Goal: Task Accomplishment & Management: Complete application form

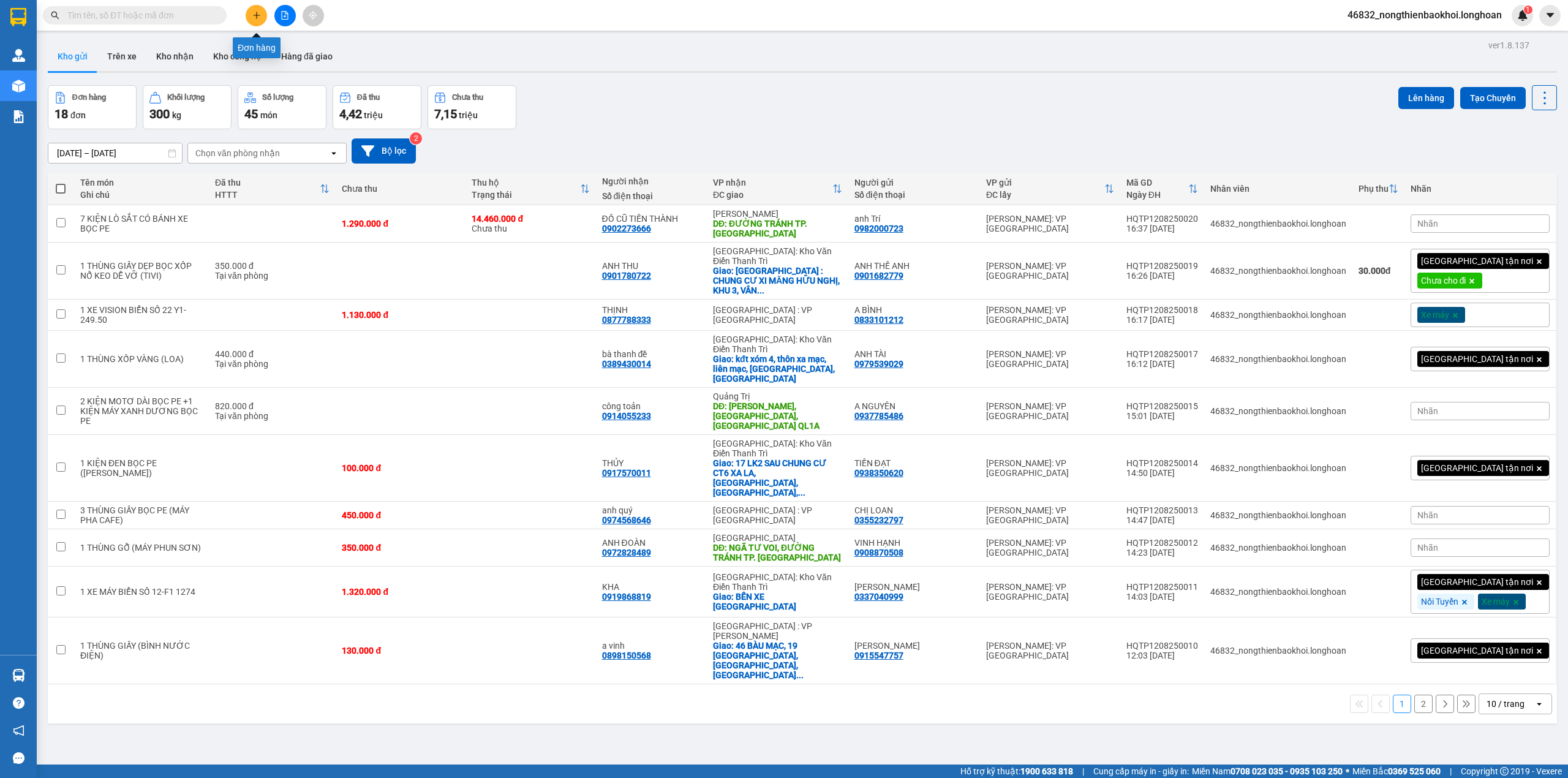
click at [261, 11] on button at bounding box center [256, 16] width 22 height 22
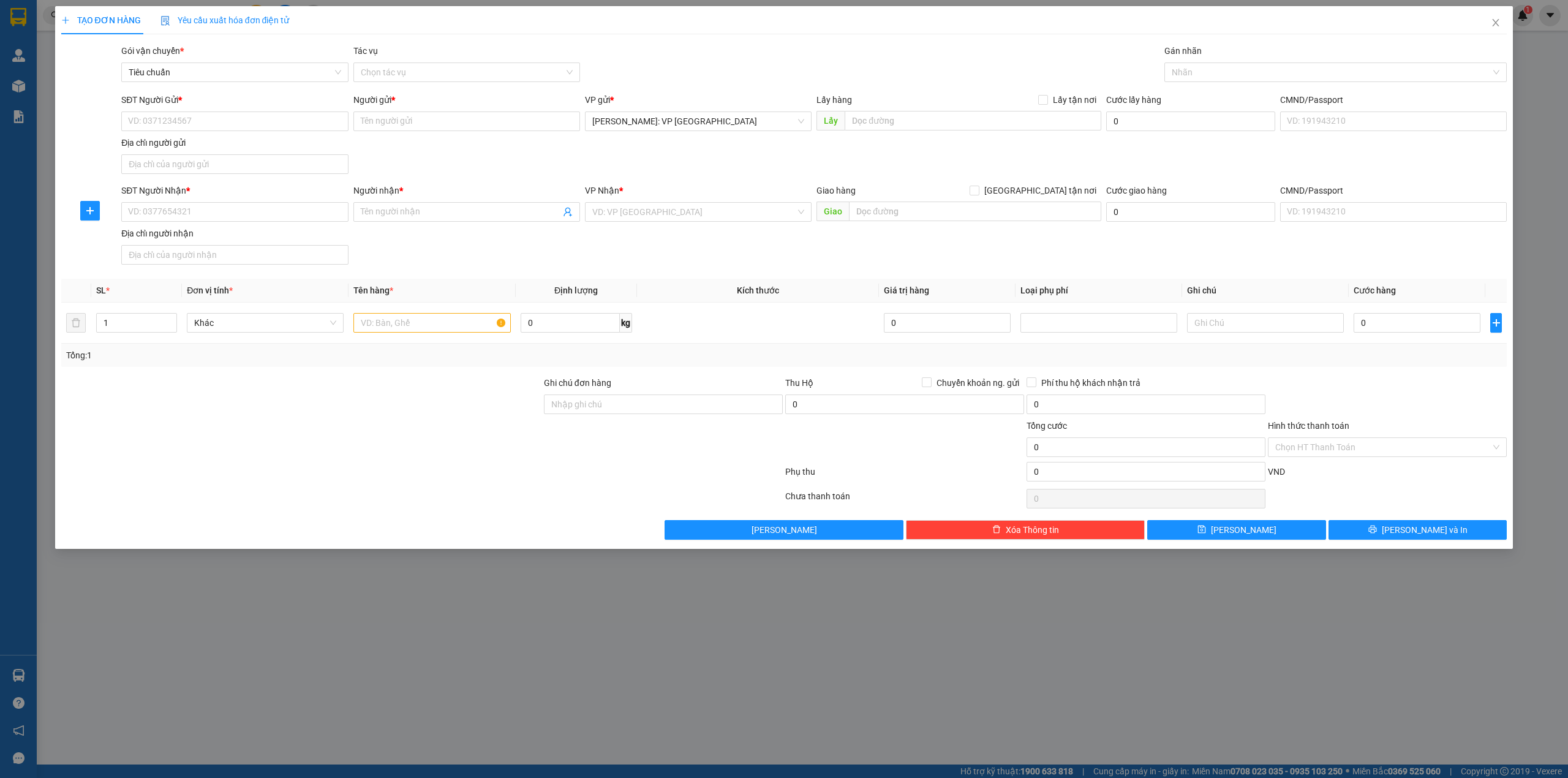
click at [496, 171] on div "SĐT Người Gửi * VD: 0371234567 Người gửi * Tên người gửi VP gửi * Hồ Chí Minh: …" at bounding box center [814, 136] width 1391 height 86
click at [425, 317] on input "text" at bounding box center [431, 322] width 157 height 20
click at [199, 211] on input "SĐT Người Nhận *" at bounding box center [234, 212] width 226 height 20
paste input "0905586138"
type input "0905586138"
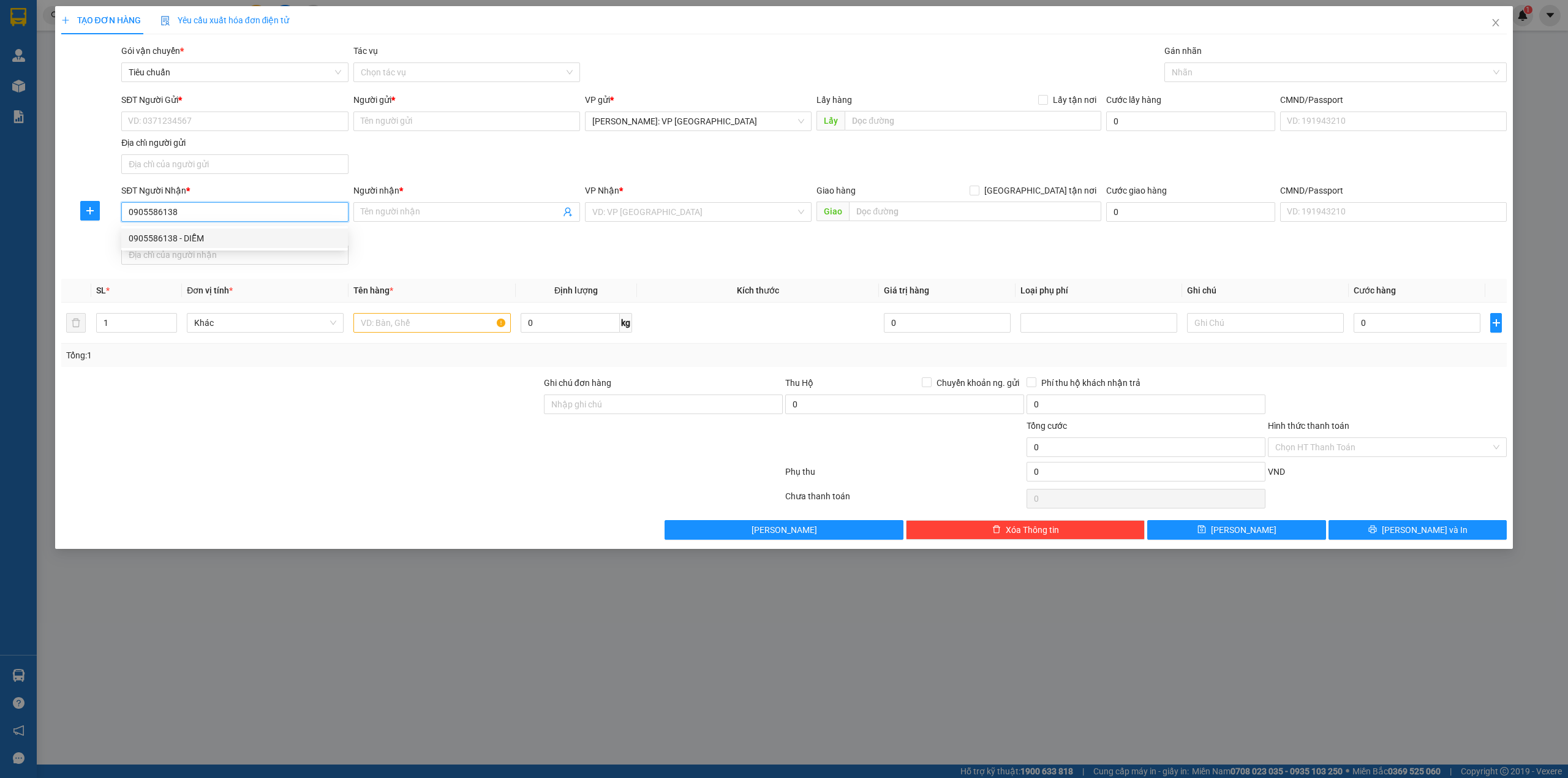
click at [232, 235] on div "0905586138 - DIỄM" at bounding box center [234, 239] width 212 height 14
type input "DIỄM"
checkbox input "true"
type input "119 [GEOGRAPHIC_DATA], [GEOGRAPHIC_DATA], [GEOGRAPHIC_DATA], [GEOGRAPHIC_DATA]"
checkbox input "true"
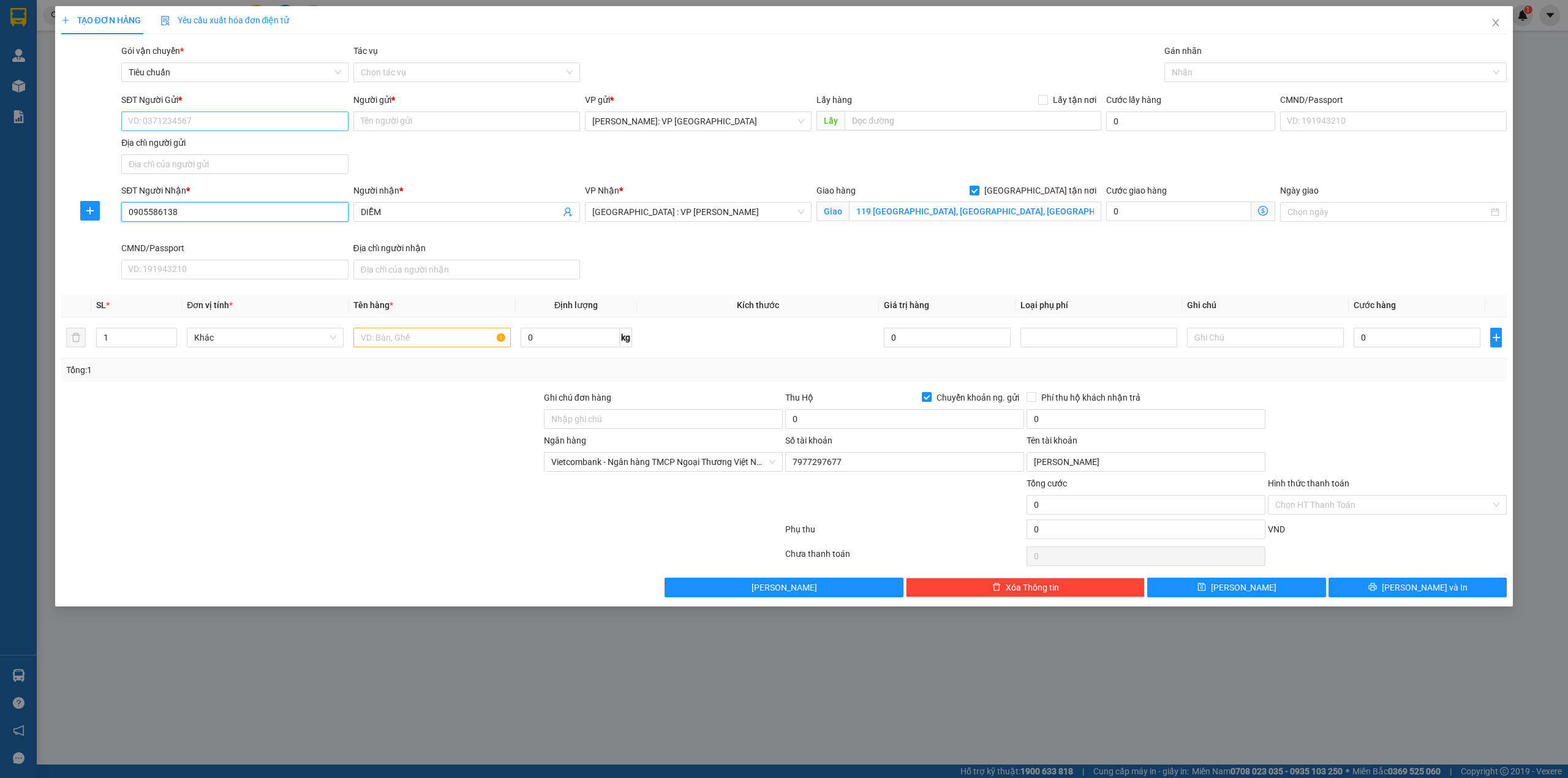
type input "0905586138"
click at [288, 122] on input "SĐT Người Gửi *" at bounding box center [234, 121] width 226 height 20
click at [230, 147] on div "0977297677 - hoàng trúc" at bounding box center [234, 146] width 212 height 14
type input "0977297677"
type input "hoàng trúc"
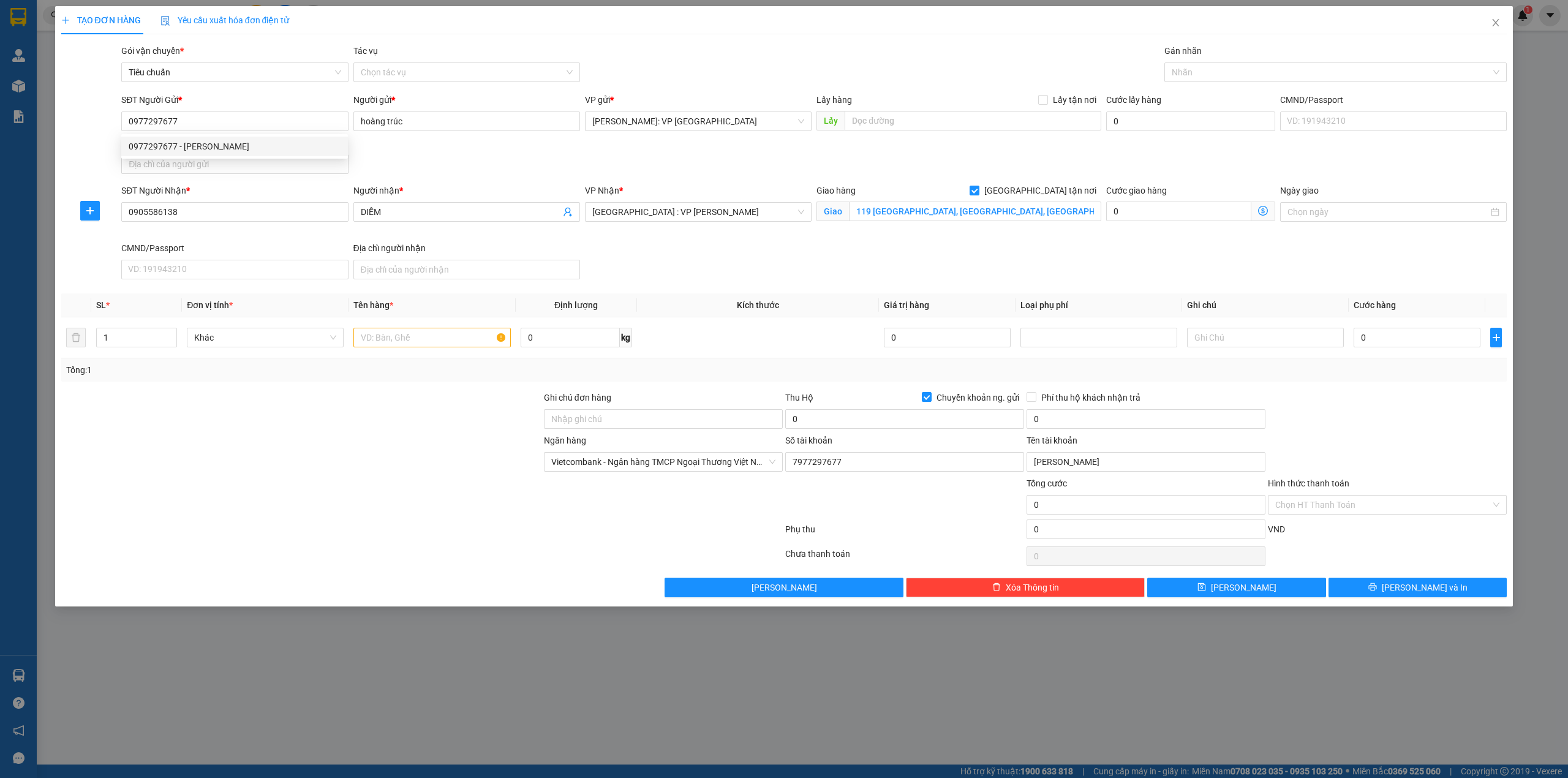
click at [444, 168] on div "SĐT Người Gửi * 0977297677 Người gửi * hoàng trúc VP gửi * Hồ Chí Minh: VP Quận…" at bounding box center [814, 136] width 1391 height 86
click at [406, 345] on input "text" at bounding box center [431, 338] width 157 height 20
paste input "1 kiện nilong đen keo xanh trắng"
type input "1 kiện nilong đen keo xanh trắng"
click at [454, 414] on div at bounding box center [301, 413] width 482 height 43
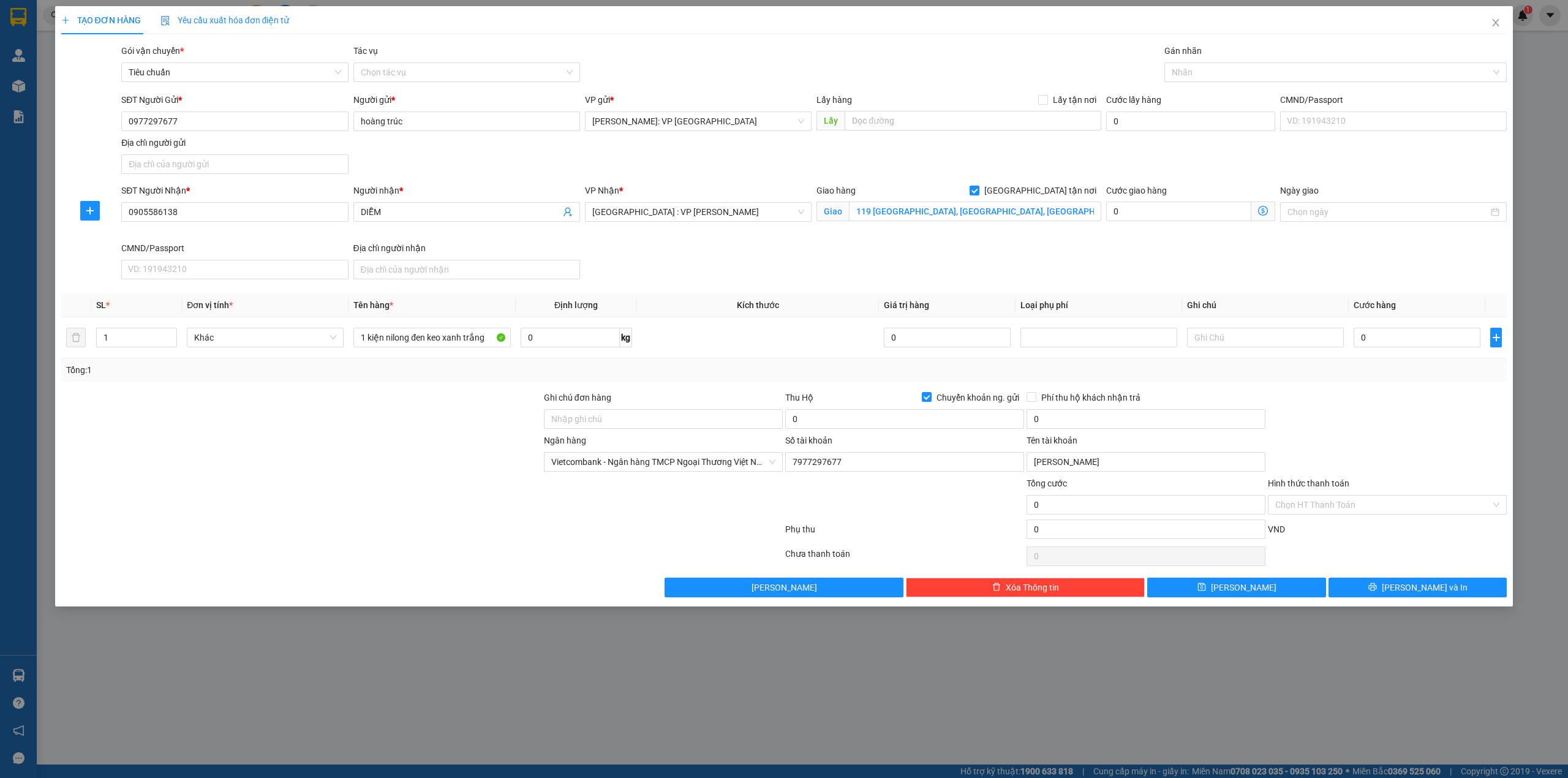
drag, startPoint x: 1030, startPoint y: 249, endPoint x: 1267, endPoint y: 106, distance: 276.8
click at [1049, 243] on div "SĐT Người Nhận * 0905586138 Người nhận * DIỄM VP Nhận * Đà Nẵng : VP Thanh Khê …" at bounding box center [814, 233] width 1391 height 101
click at [1277, 65] on div at bounding box center [1329, 72] width 325 height 15
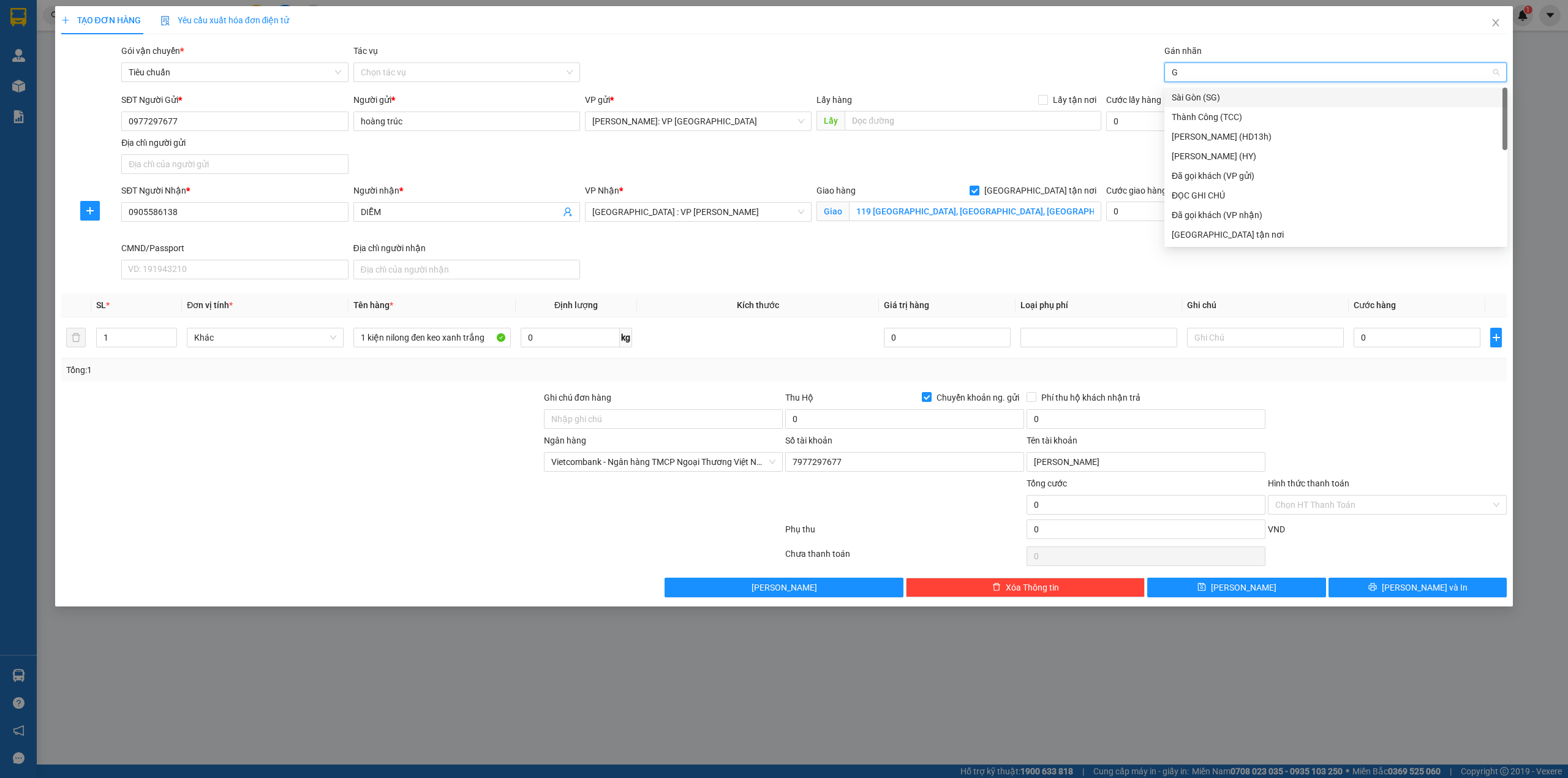
type input "GI"
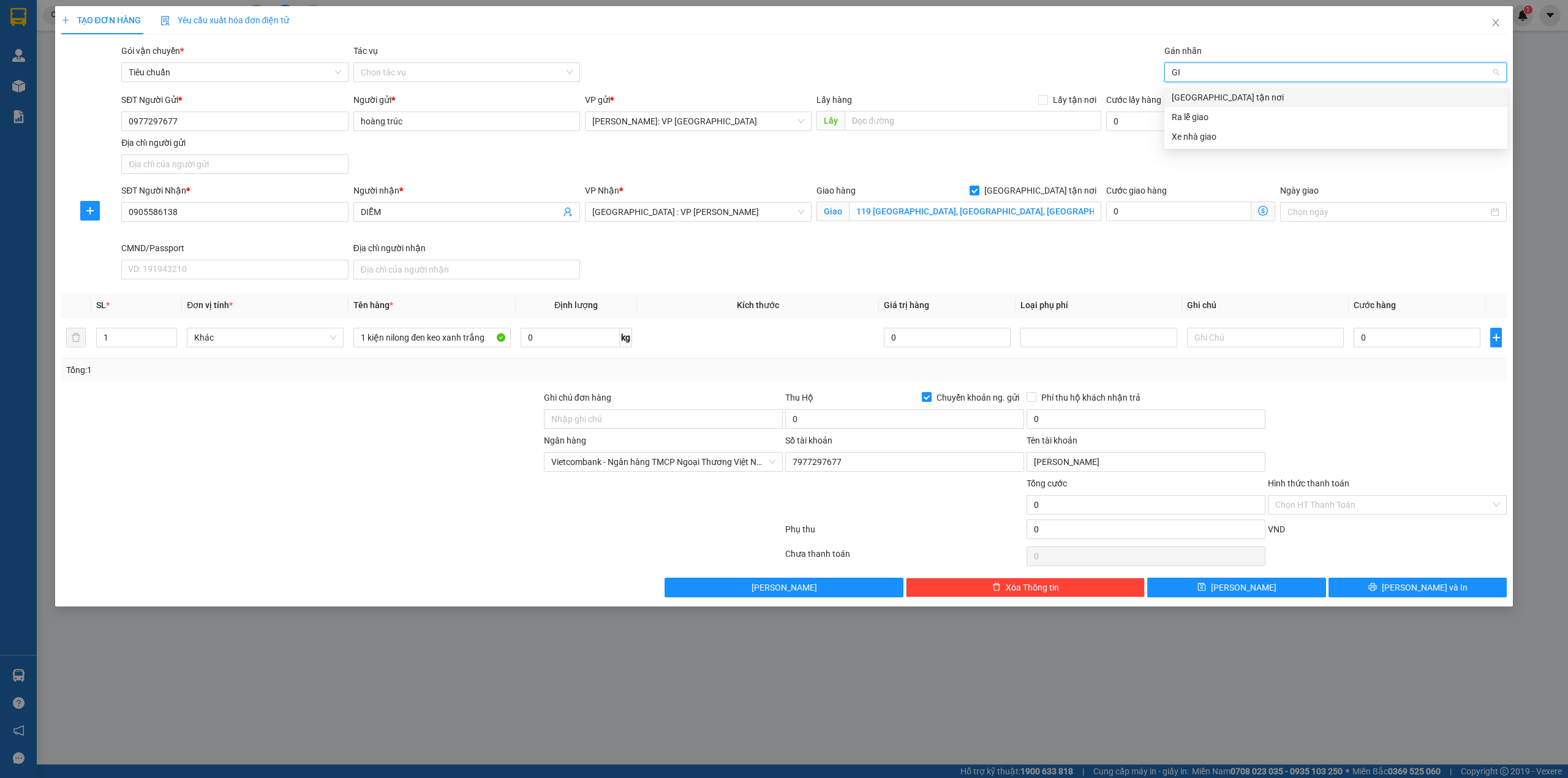
click at [1280, 88] on div "[GEOGRAPHIC_DATA] tận nơi" at bounding box center [1336, 97] width 343 height 20
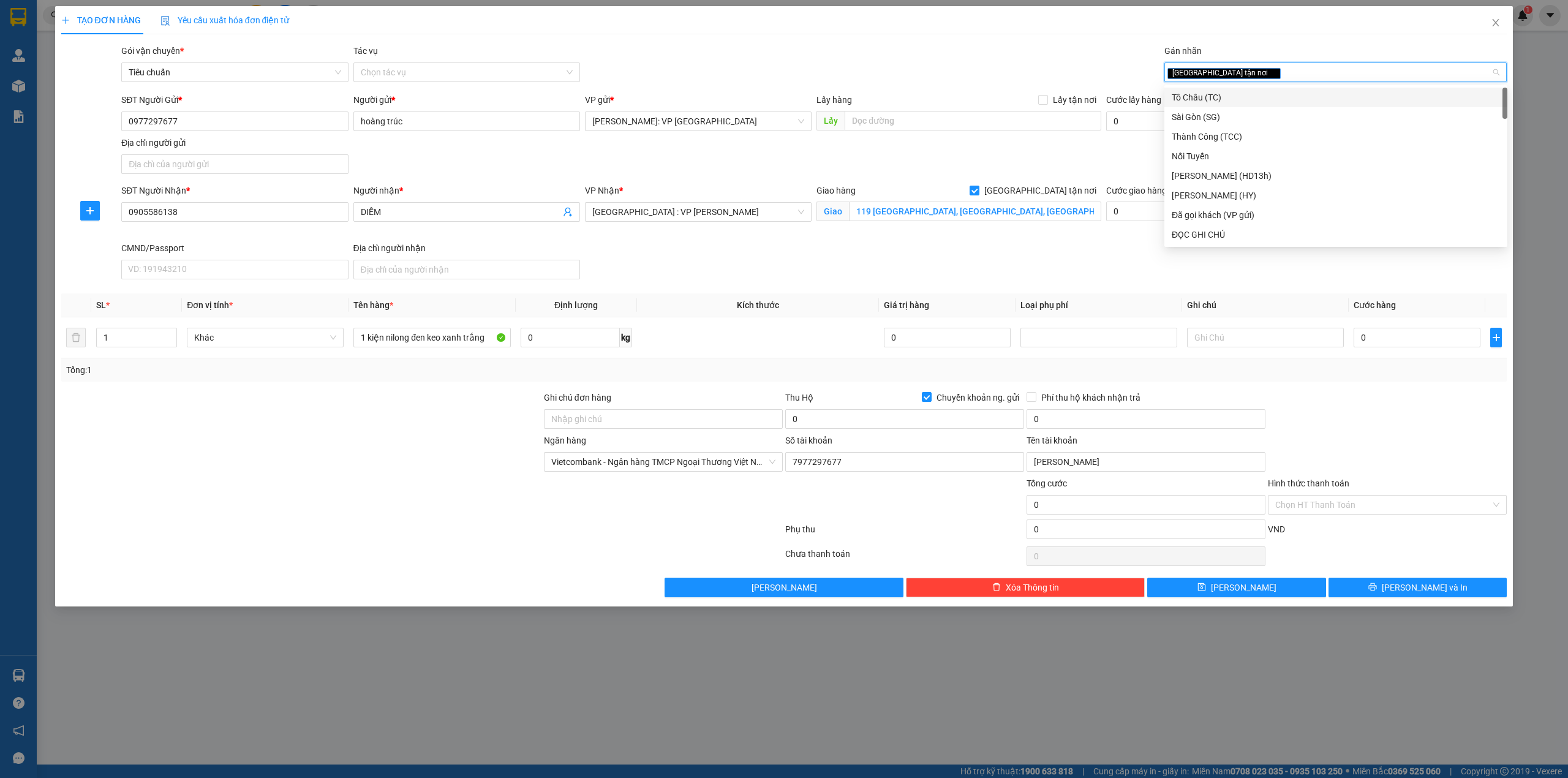
click at [854, 77] on div "Gói vận chuyển * Tiêu chuẩn Tác vụ Chọn tác vụ Gán nhãn Giao tận nơi" at bounding box center [814, 65] width 1391 height 43
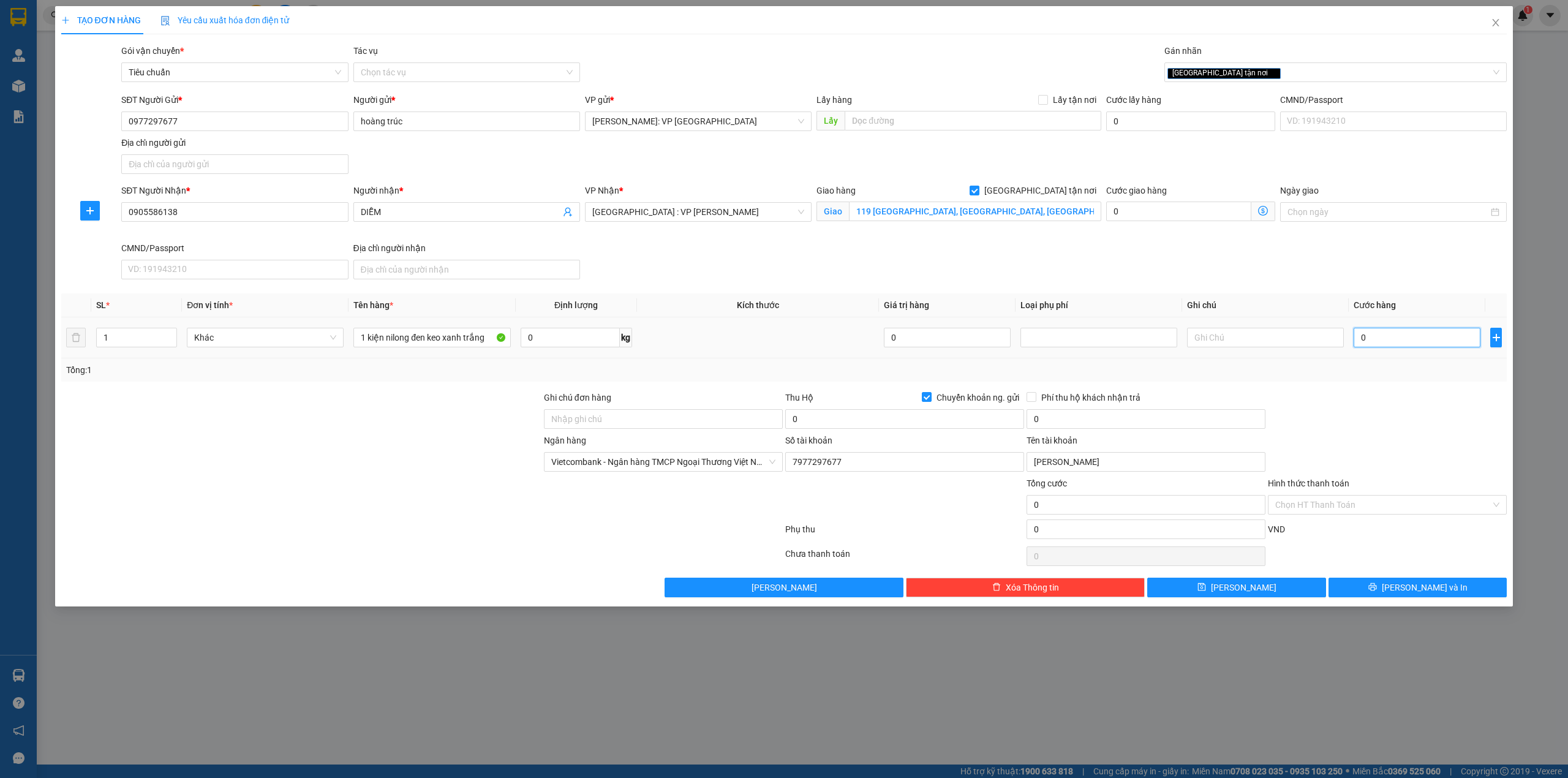
click at [1412, 337] on input "0" at bounding box center [1416, 338] width 127 height 20
type input "1"
type input "10"
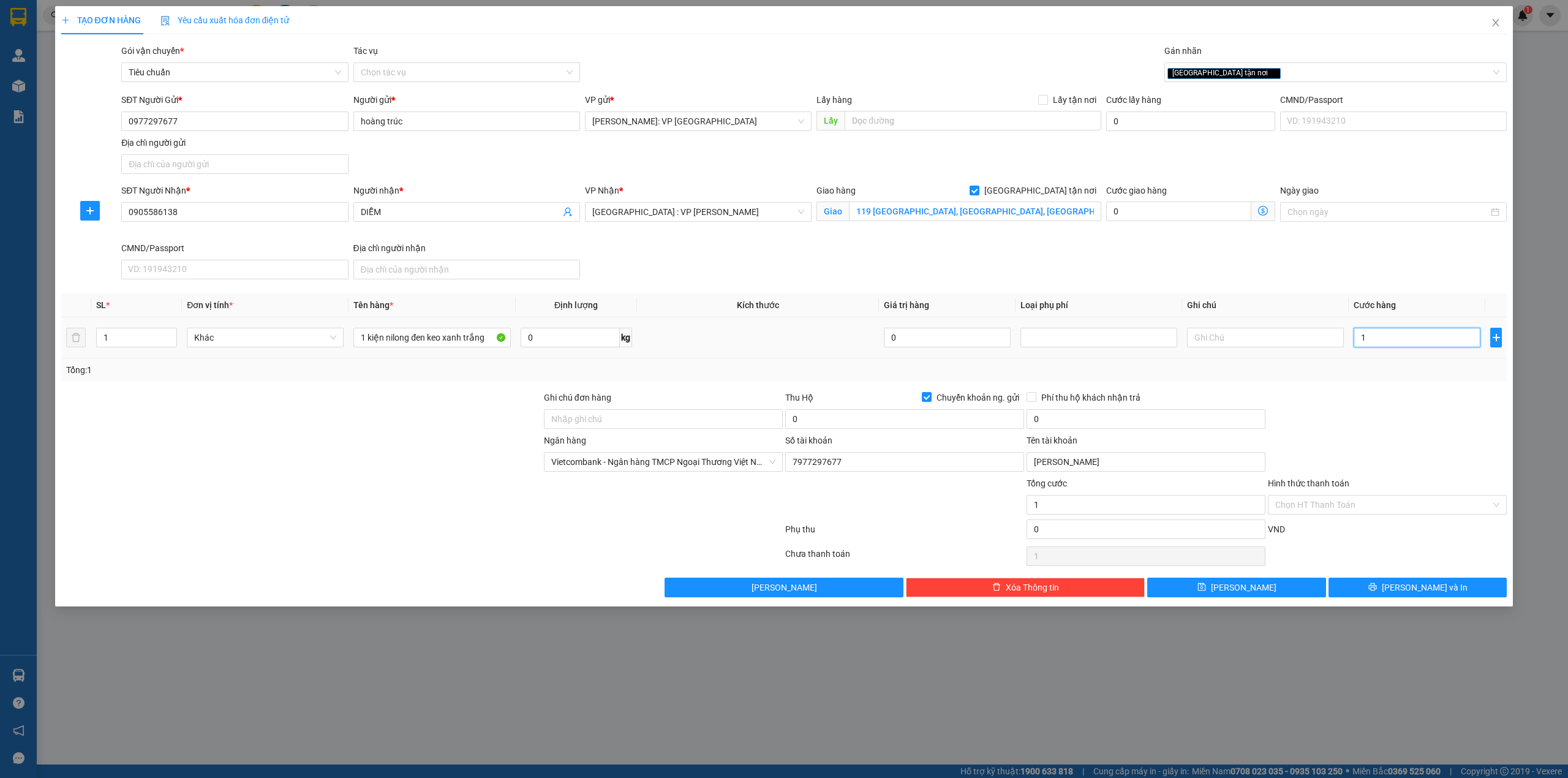
type input "10"
type input "100"
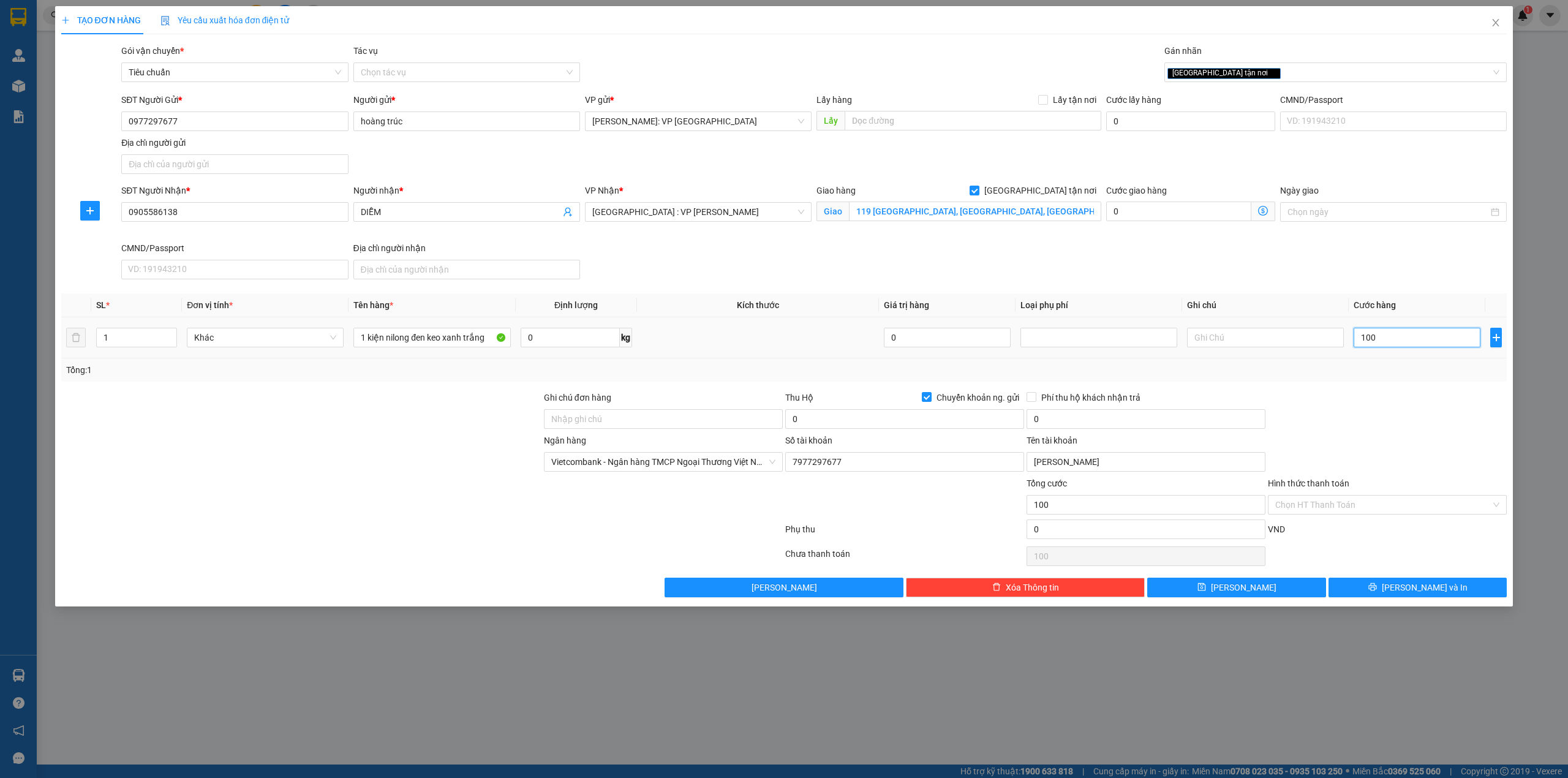
type input "1.000"
type input "10.000"
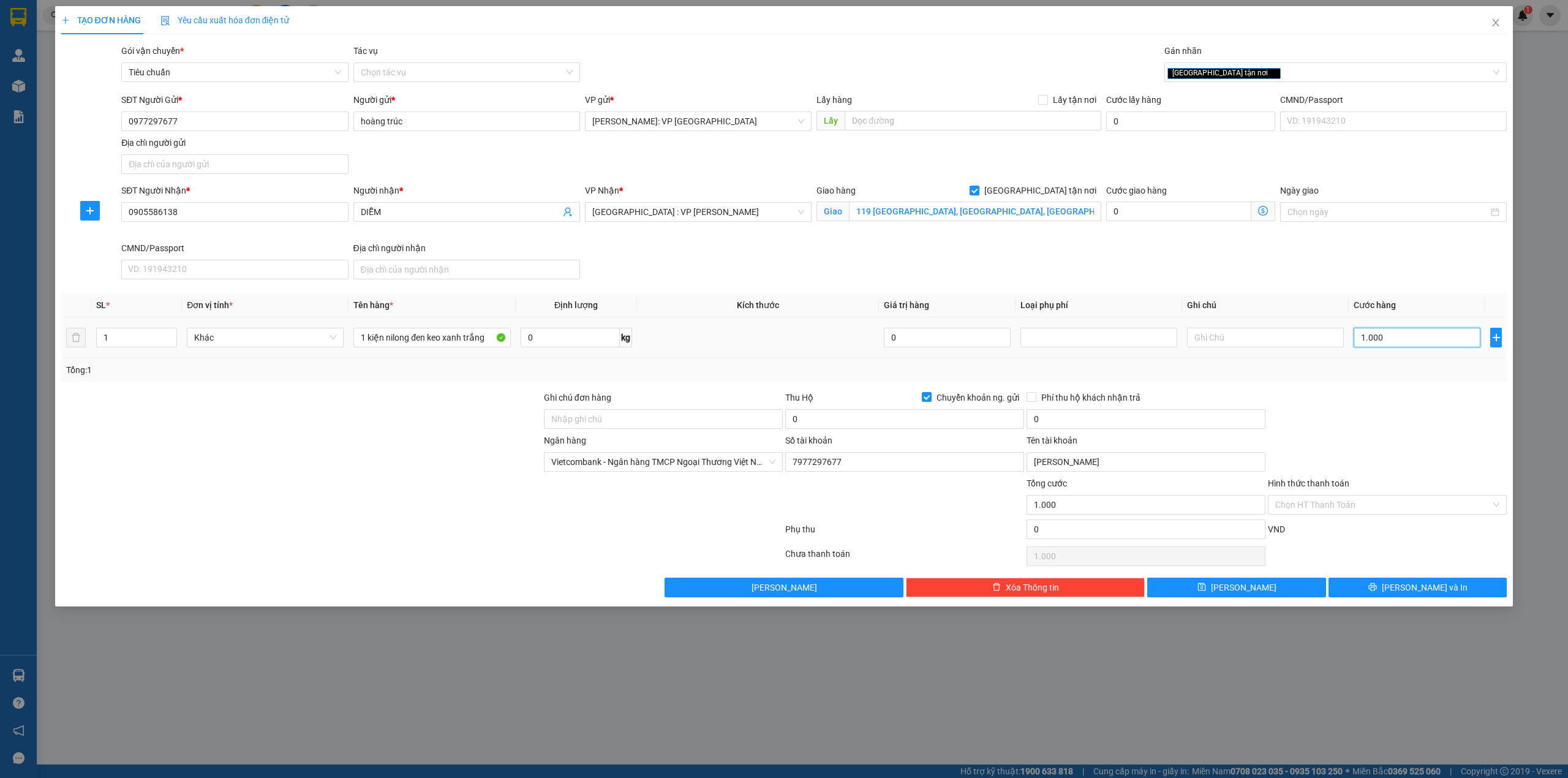
type input "10.000"
type input "100.000"
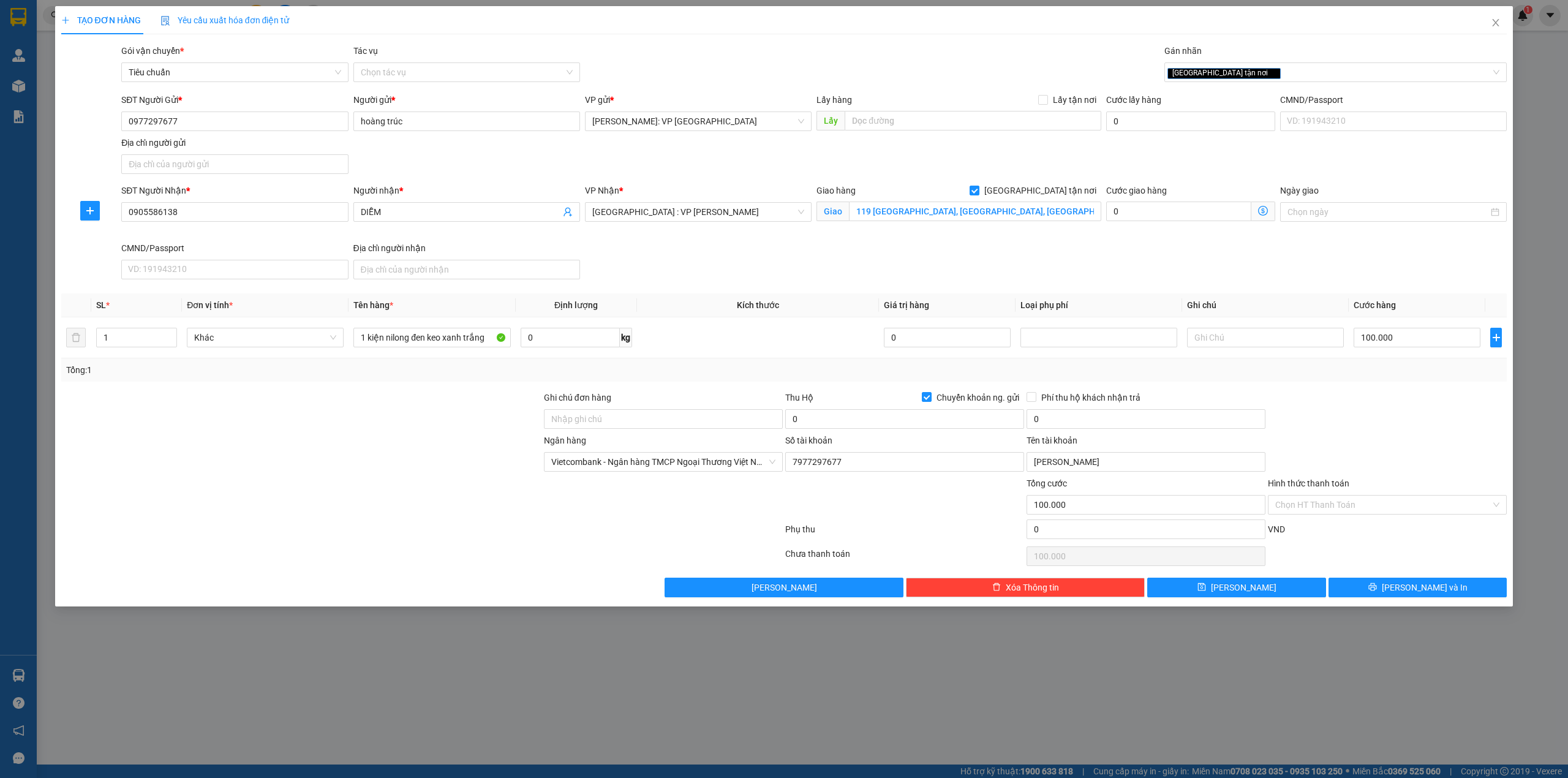
click at [265, 438] on div at bounding box center [301, 456] width 482 height 43
click at [821, 427] on input "0" at bounding box center [904, 419] width 239 height 20
type input "3.220.000"
click at [1073, 423] on input "0" at bounding box center [1145, 419] width 239 height 20
type input "20.000"
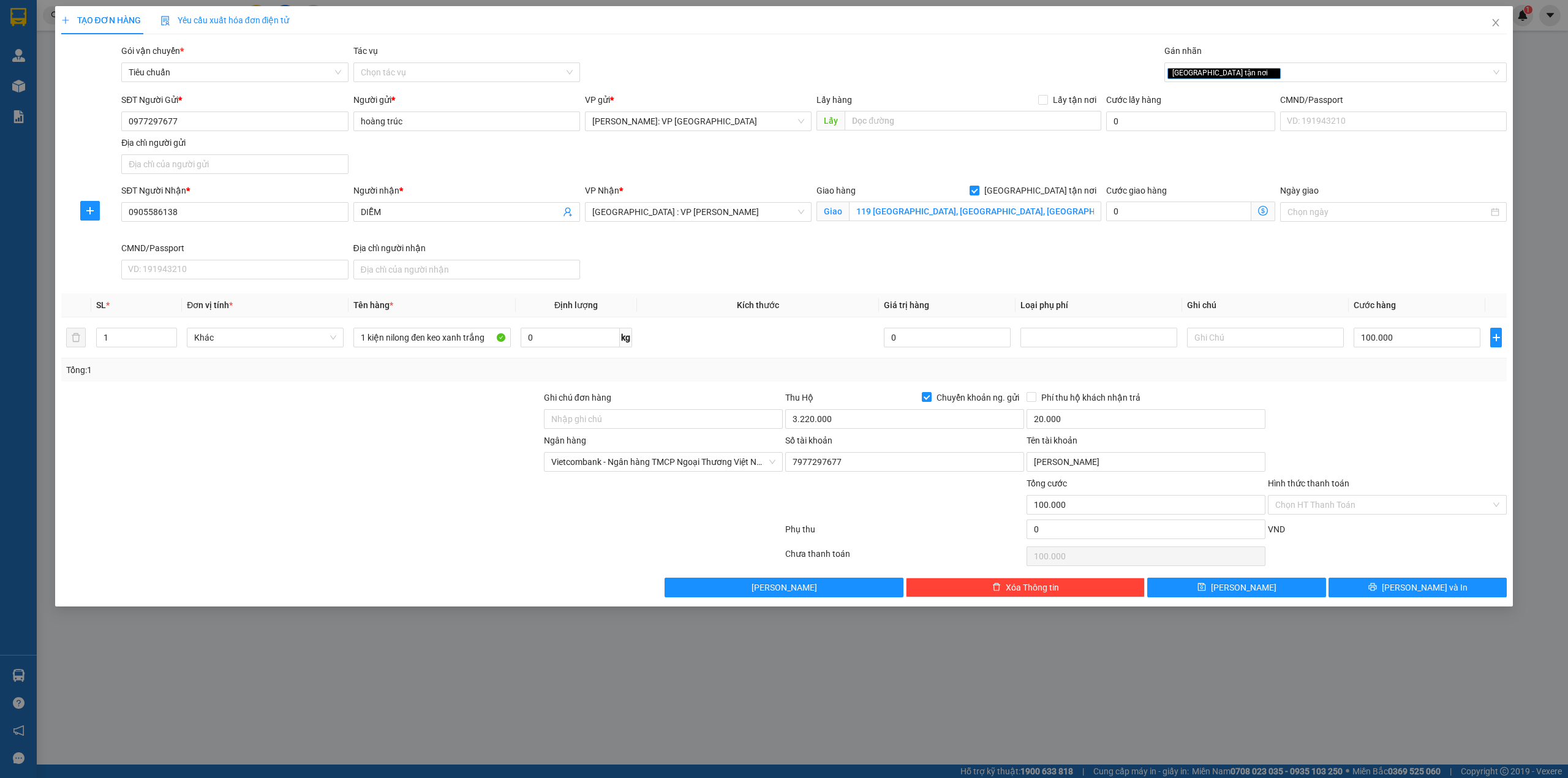
click at [1440, 403] on div at bounding box center [1387, 413] width 241 height 43
click at [1461, 591] on button "[PERSON_NAME] và In" at bounding box center [1418, 588] width 179 height 20
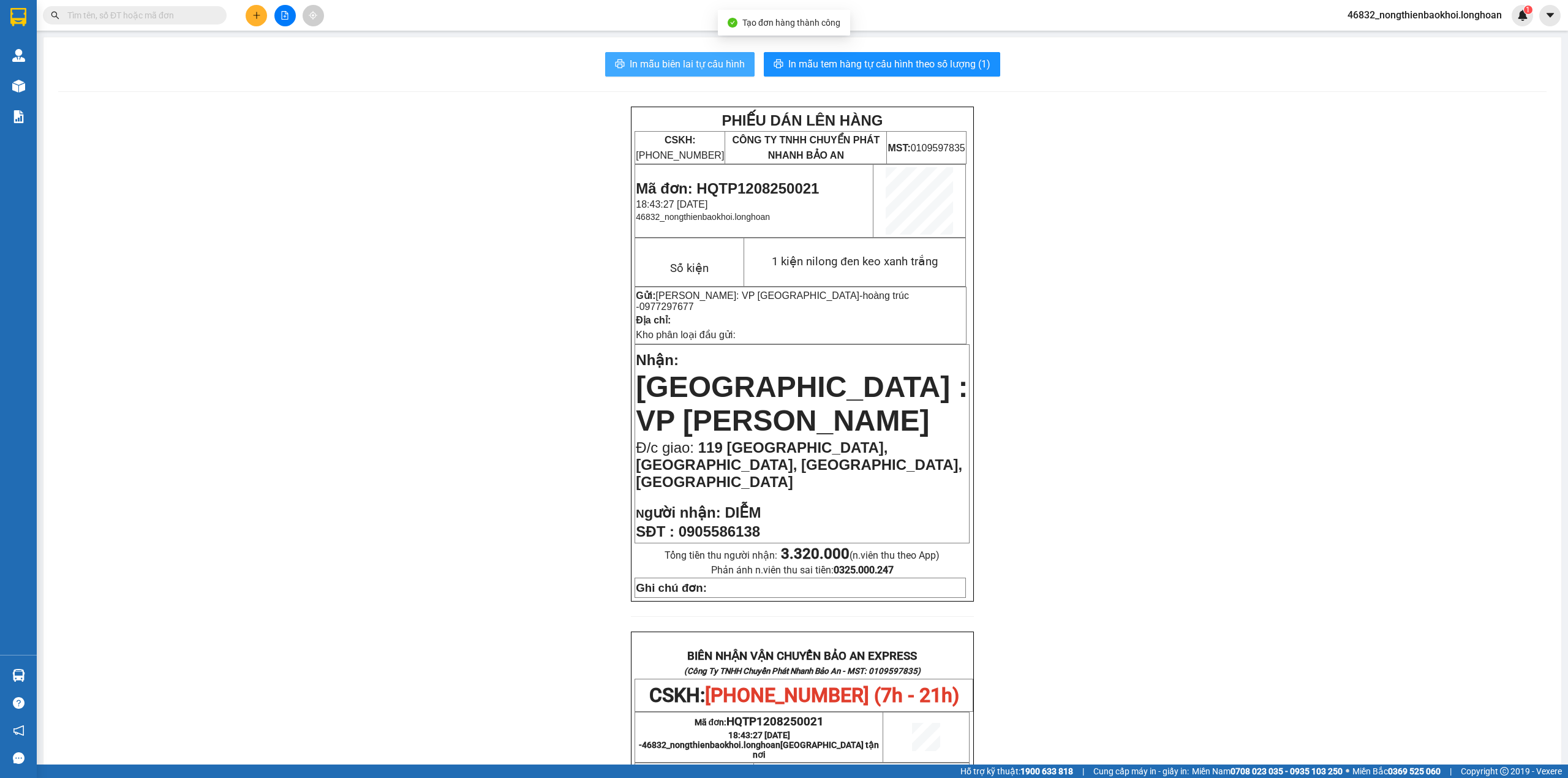
drag, startPoint x: 647, startPoint y: 70, endPoint x: 657, endPoint y: 70, distance: 10.0
click at [648, 70] on span "In mẫu biên lai tự cấu hình" at bounding box center [687, 64] width 115 height 16
drag, startPoint x: 427, startPoint y: 239, endPoint x: 608, endPoint y: 159, distance: 197.9
click at [427, 238] on div "PHIẾU DÁN LÊN HÀNG CSKH: 1900.06.88.33 CÔNG TY TNHH CHUYỂN PHÁT NHANH BẢO AN MS…" at bounding box center [803, 696] width 1488 height 1179
click at [836, 76] on button "In mẫu tem hàng tự cấu hình theo số lượng (1)" at bounding box center [882, 64] width 237 height 24
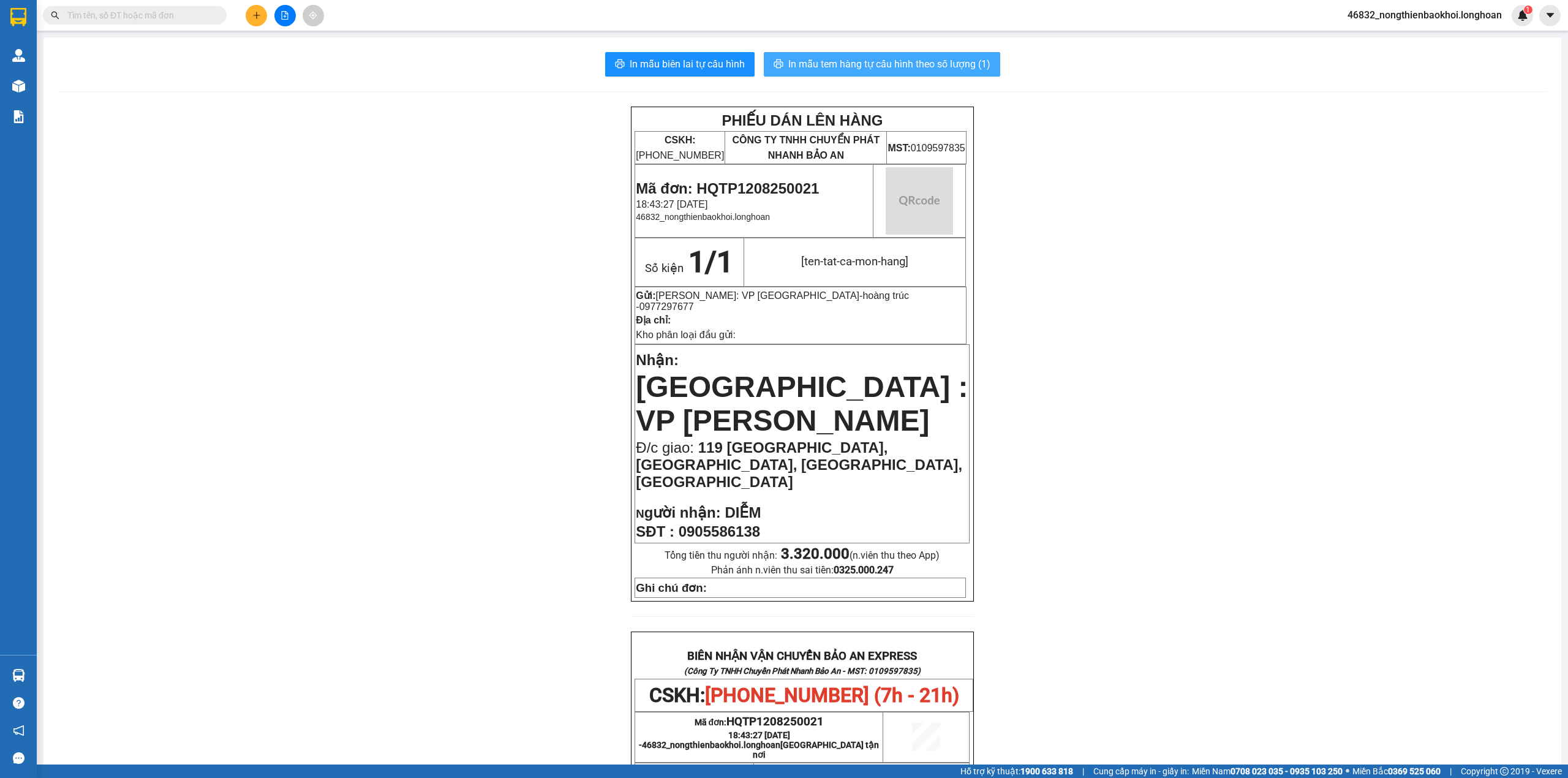
click at [841, 69] on span "In mẫu tem hàng tự cấu hình theo số lượng (1)" at bounding box center [889, 64] width 202 height 16
click at [600, 484] on div "PHIẾU DÁN LÊN HÀNG CSKH: 1900.06.88.33 CÔNG TY TNHH CHUYỂN PHÁT NHANH BẢO AN MS…" at bounding box center [803, 696] width 1488 height 1179
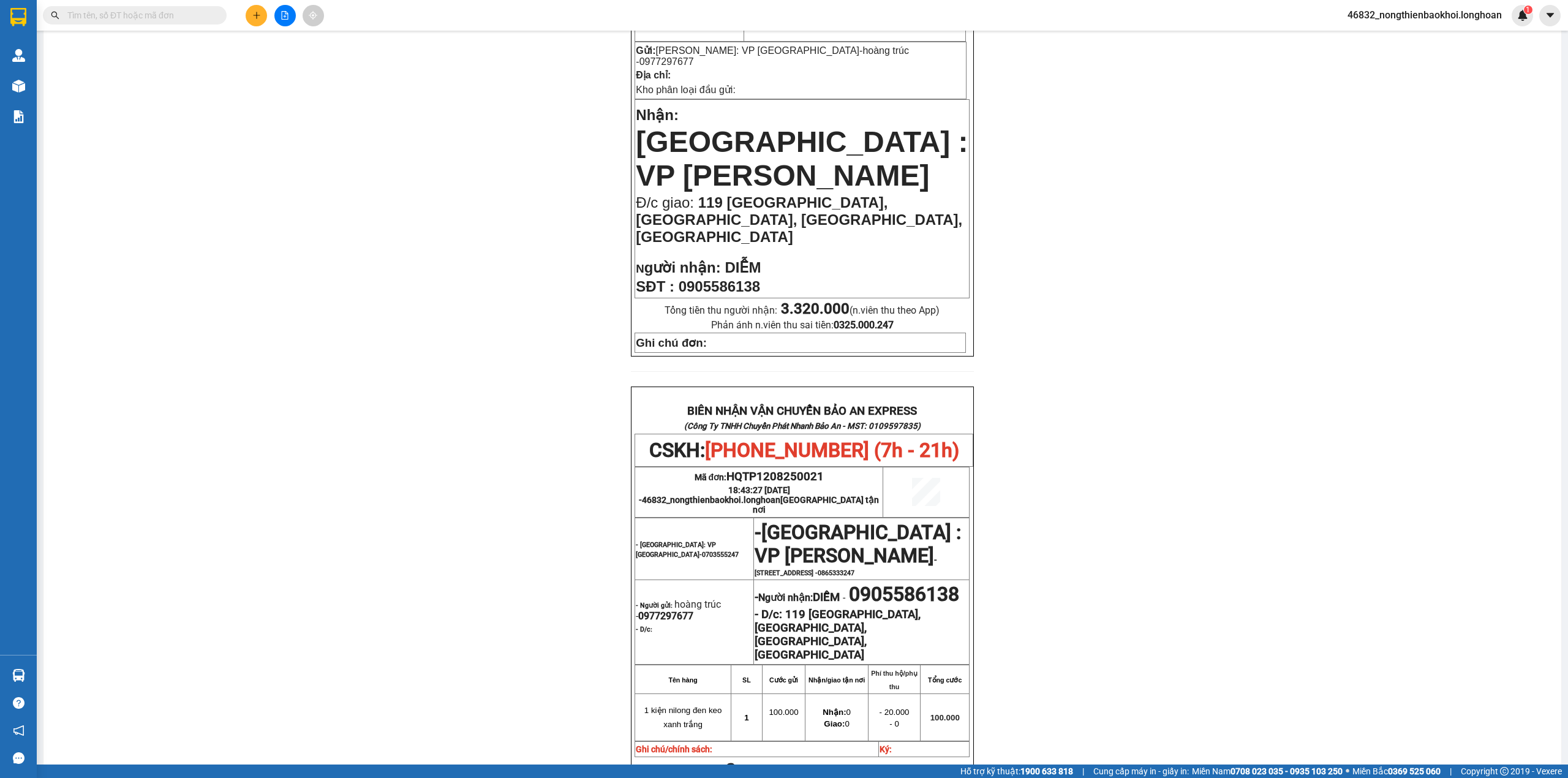
scroll to position [490, 0]
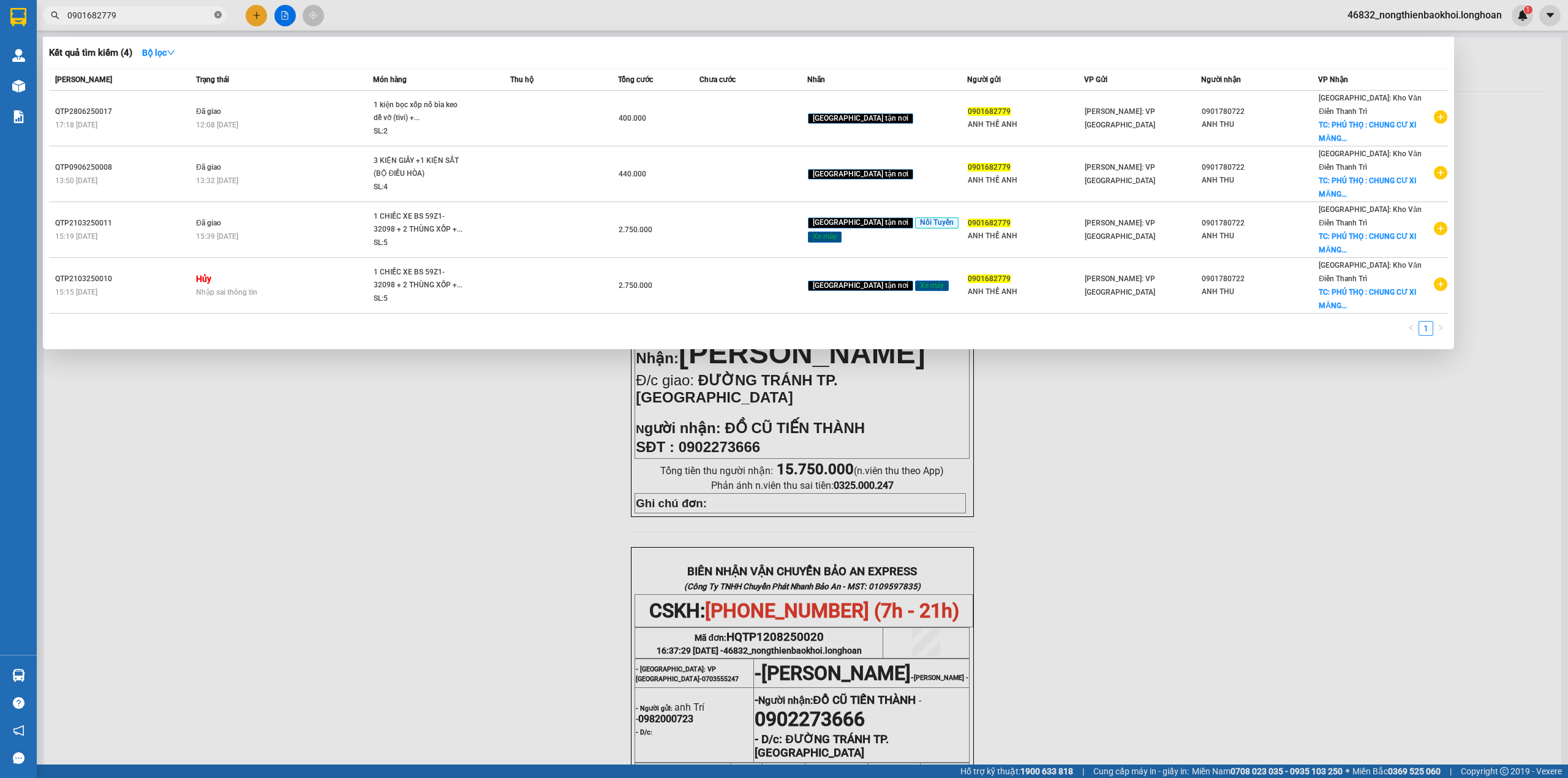
click at [218, 16] on icon "close-circle" at bounding box center [218, 15] width 8 height 8
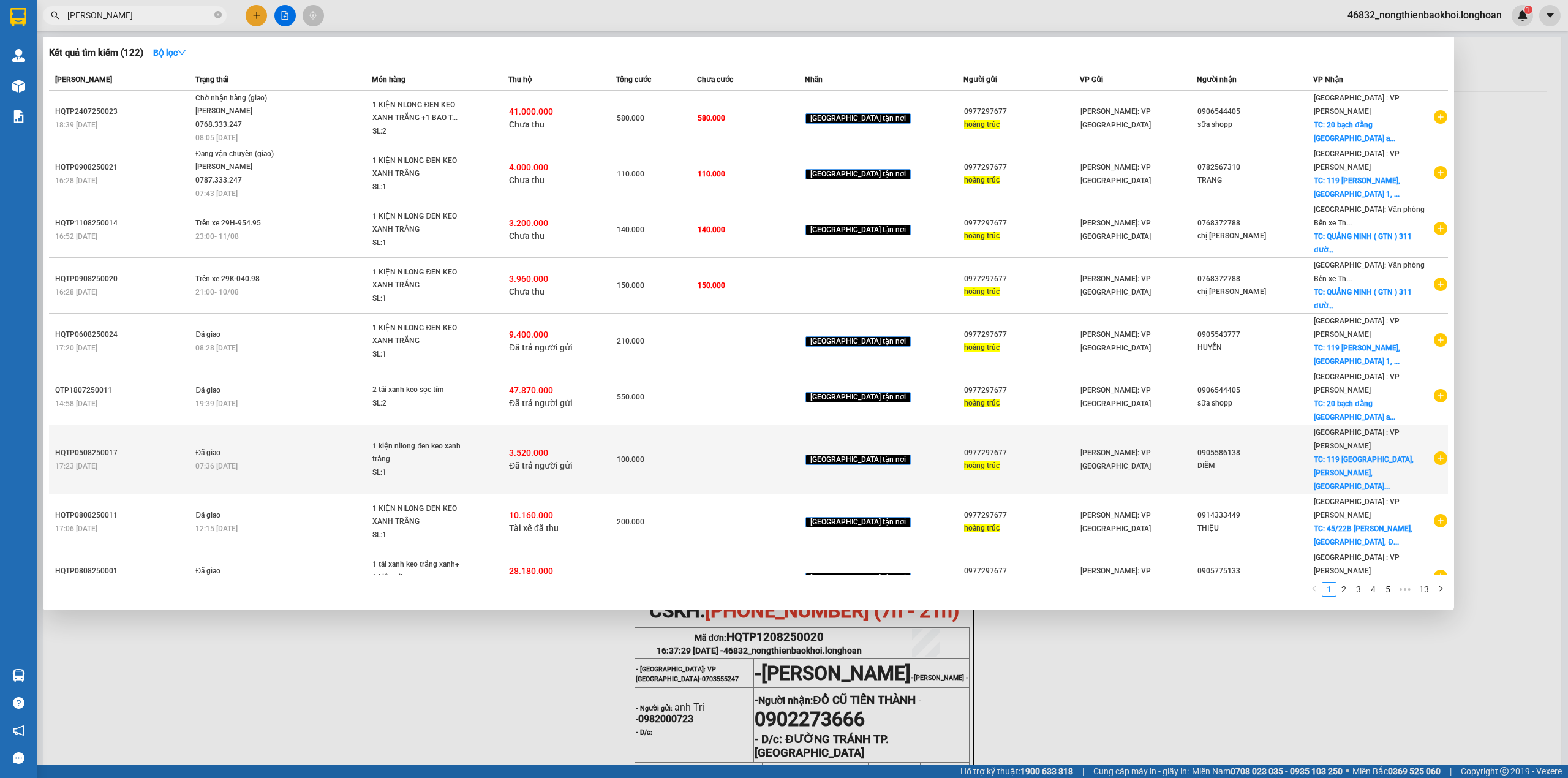
type input "[PERSON_NAME]"
click at [1203, 459] on div "DIỄM" at bounding box center [1255, 465] width 115 height 13
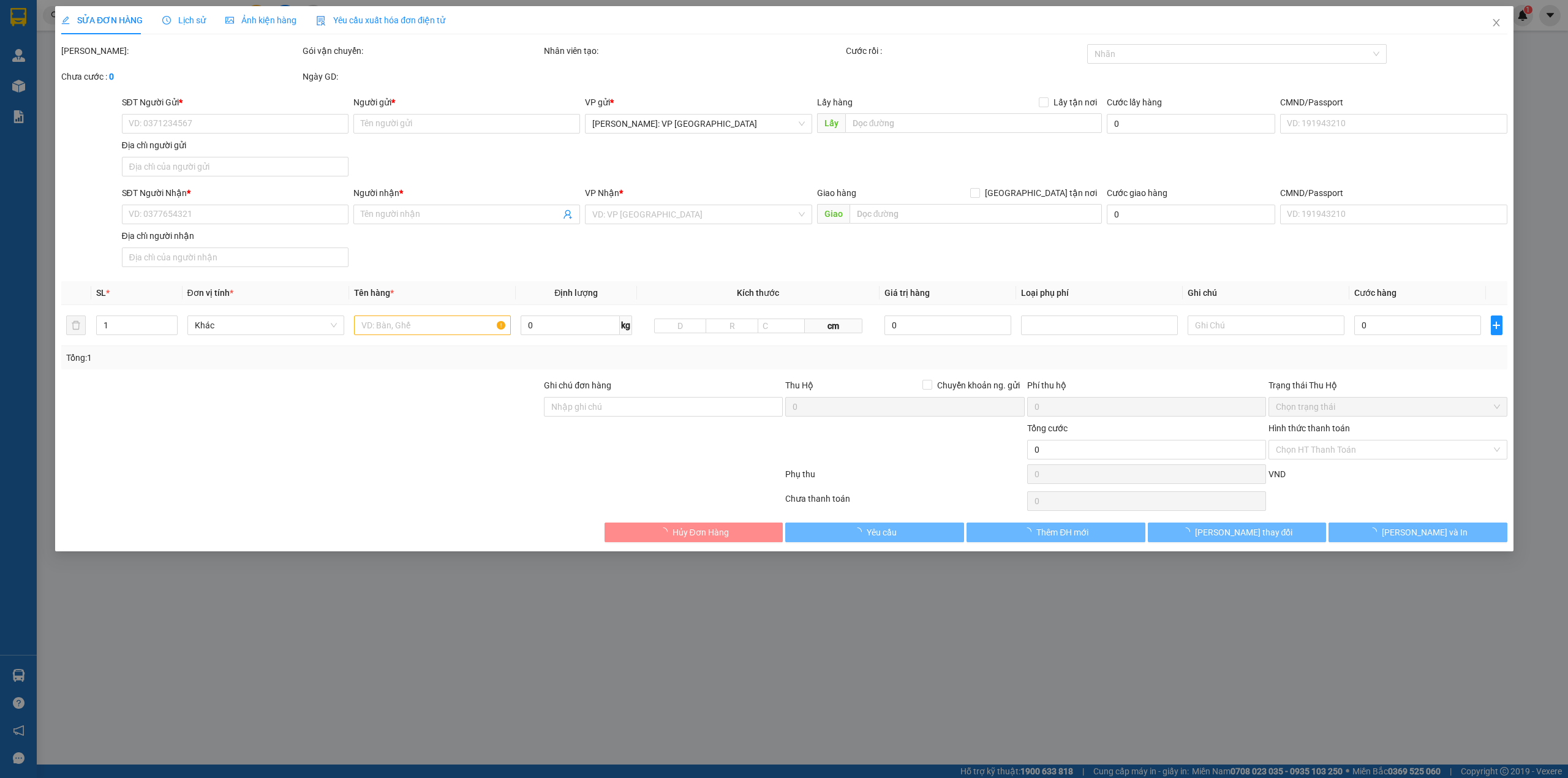
type input "0977297677"
type input "hoàng trúc"
type input "0905586138"
type input "DIỄM"
checkbox input "true"
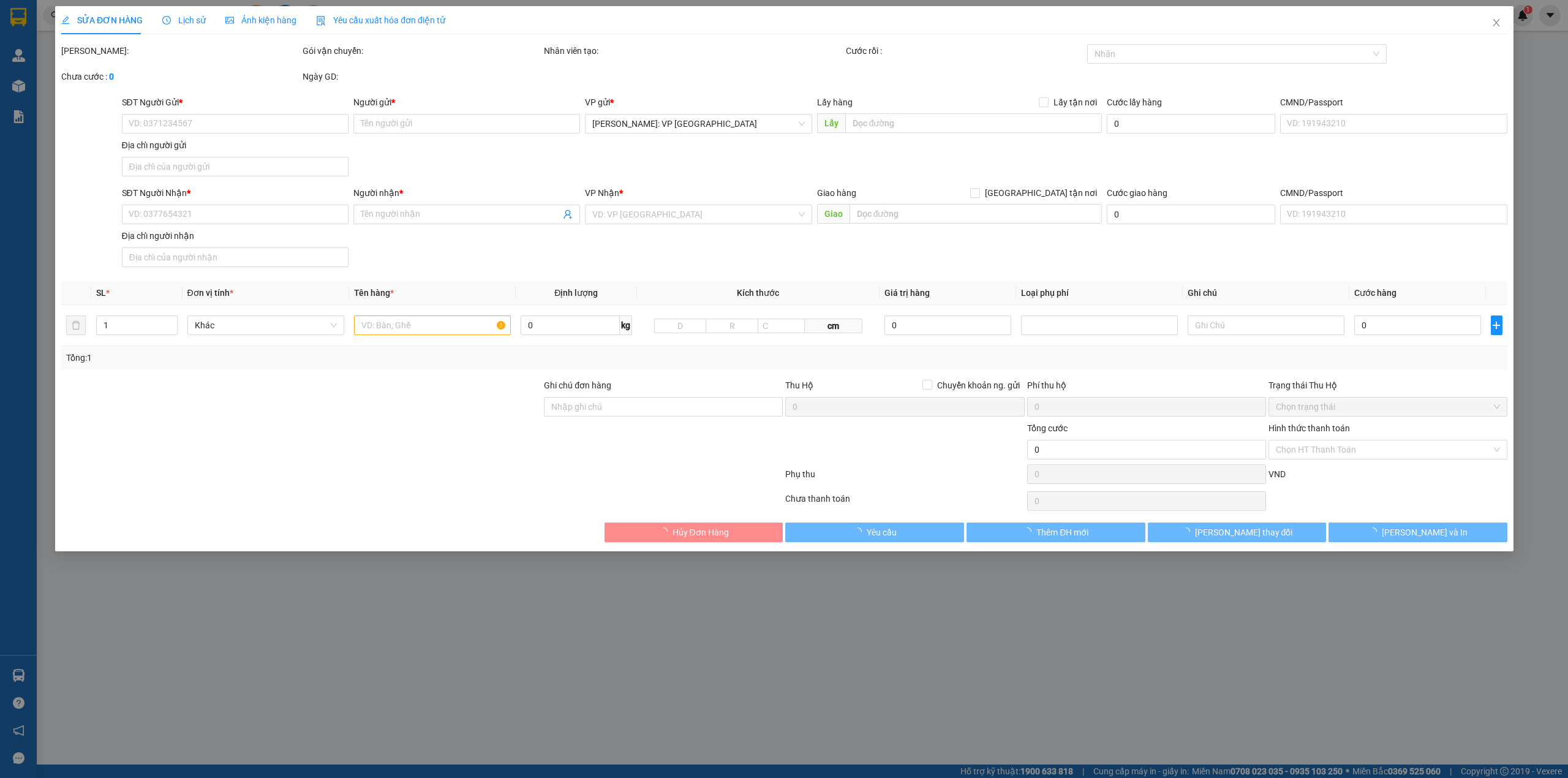
type input "119 [GEOGRAPHIC_DATA], [GEOGRAPHIC_DATA], [GEOGRAPHIC_DATA], [GEOGRAPHIC_DATA]"
checkbox input "true"
type input "3.520.000"
type input "20.000"
type input "100.000"
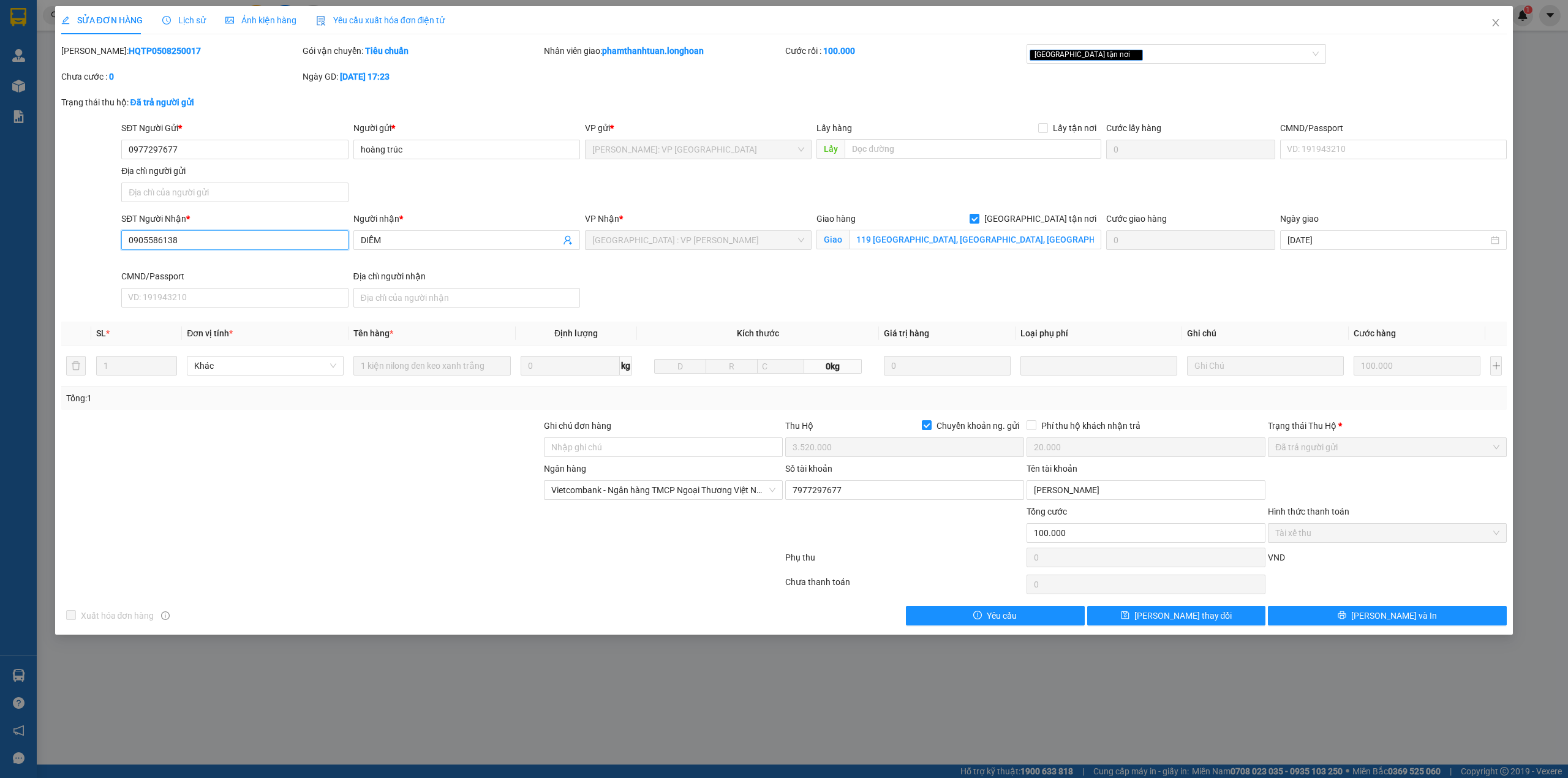
click at [194, 246] on input "0905586138" at bounding box center [234, 240] width 226 height 20
